Goal: Task Accomplishment & Management: Manage account settings

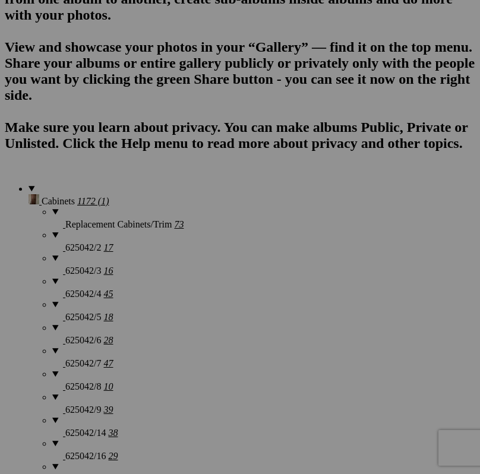
scroll to position [973, 0]
